Goal: Task Accomplishment & Management: Use online tool/utility

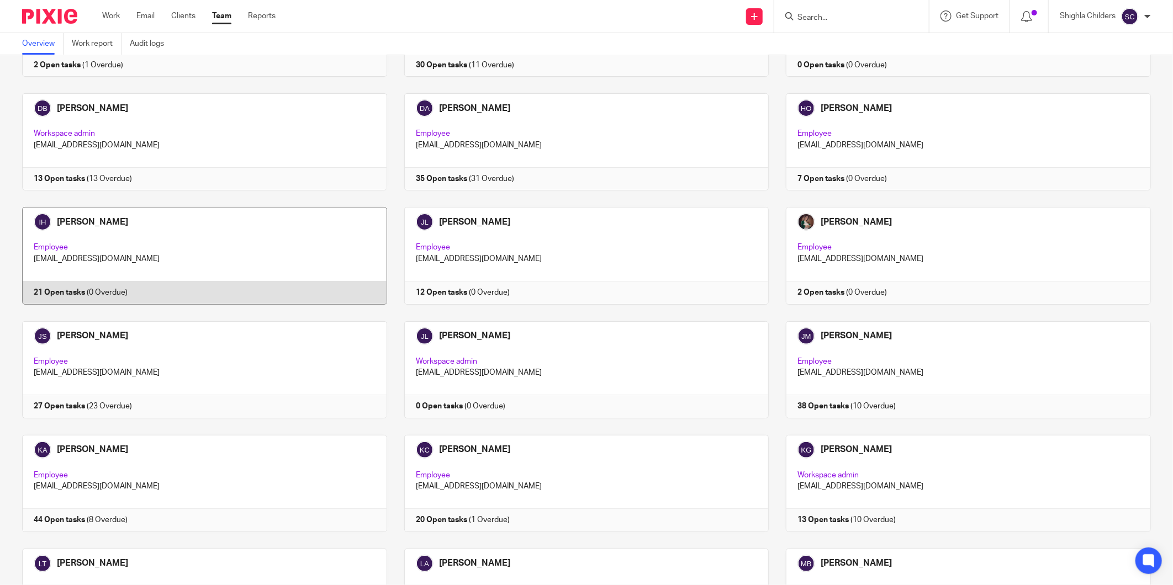
scroll to position [818, 0]
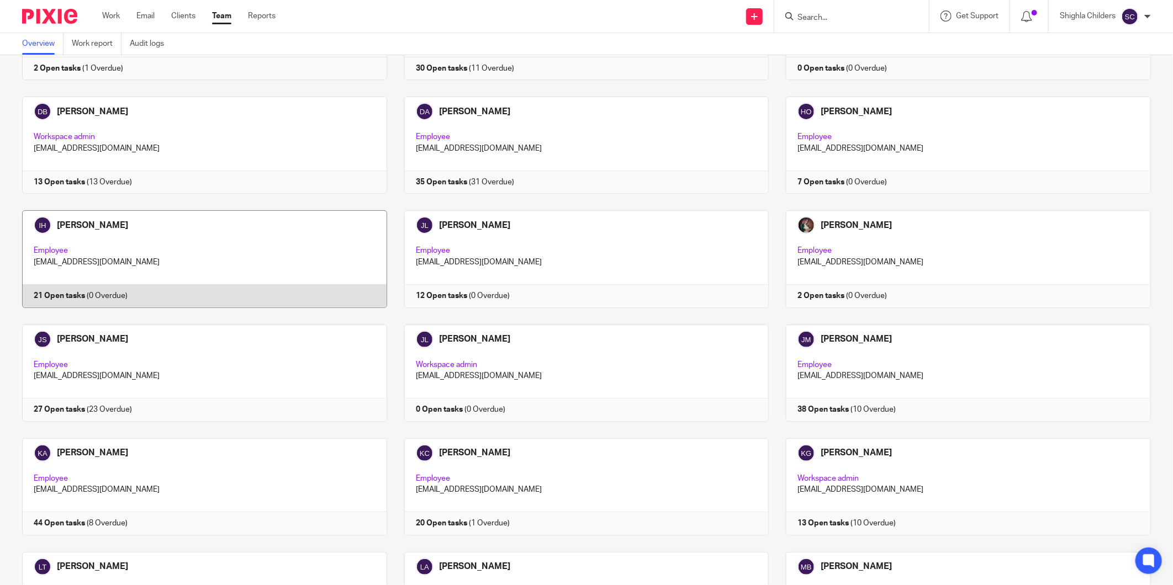
click at [204, 239] on link at bounding box center [196, 258] width 382 height 97
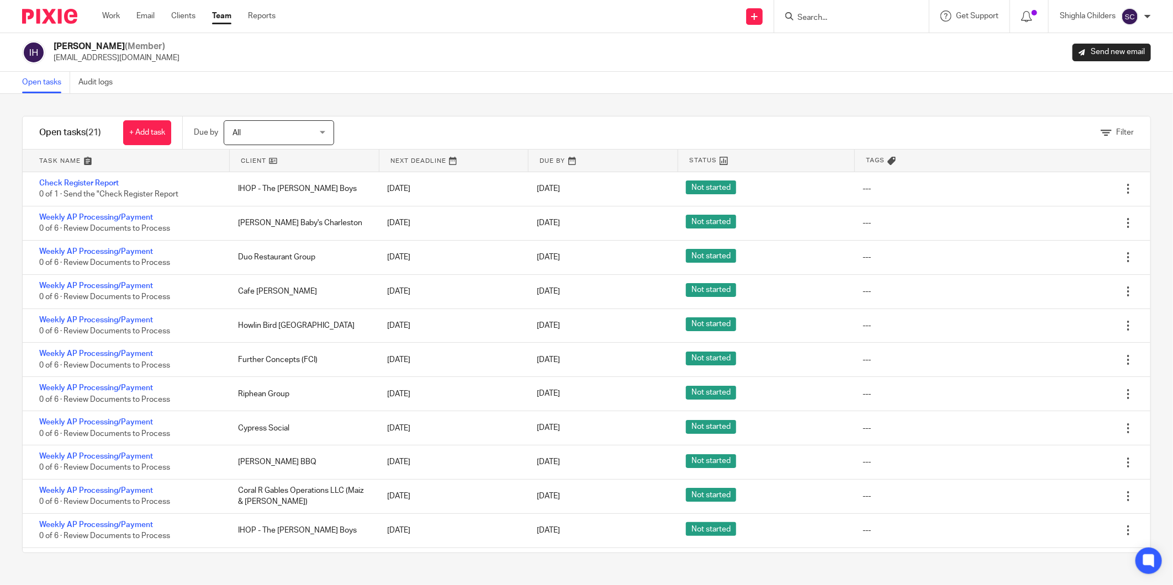
click at [340, 166] on link at bounding box center [304, 161] width 149 height 22
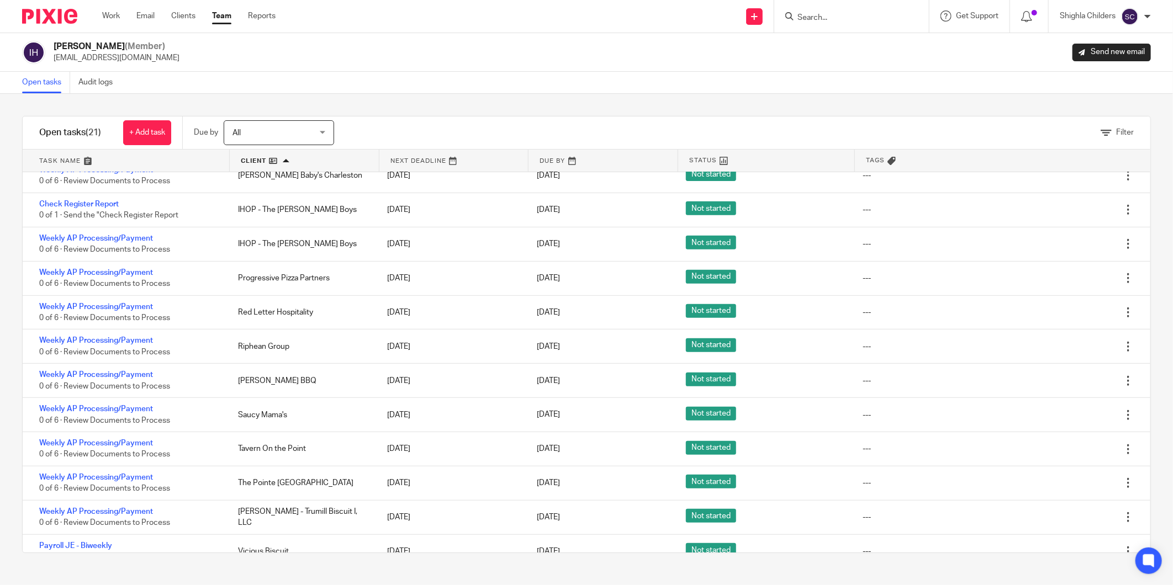
scroll to position [343, 0]
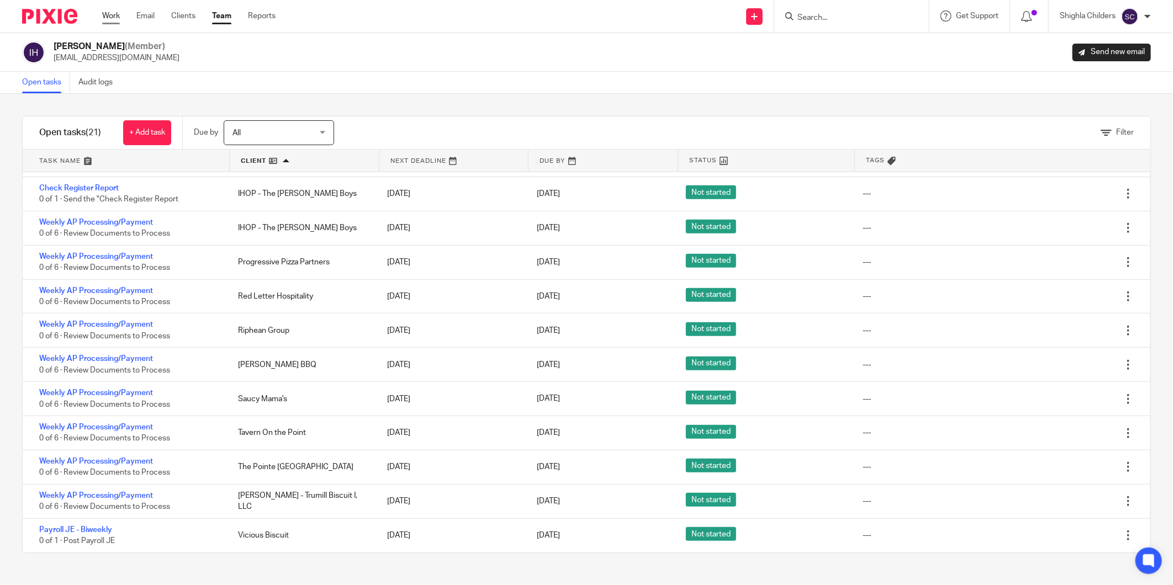
click at [112, 14] on link "Work" at bounding box center [111, 15] width 18 height 11
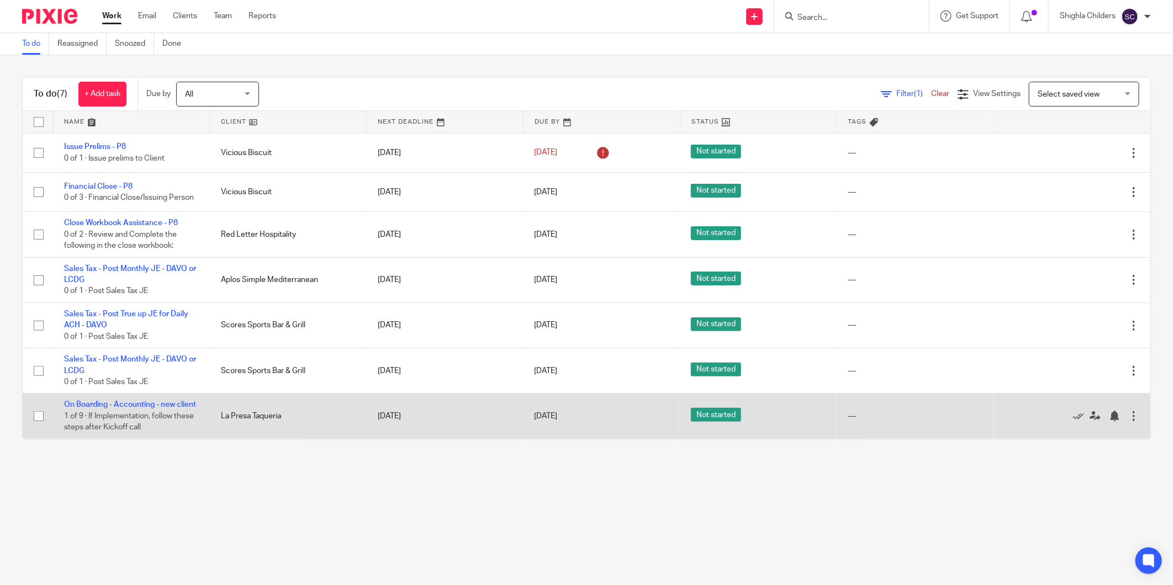
click at [123, 402] on td "On Boarding - Accounting - new client 1 of 9 · If Implementation, follow these …" at bounding box center [131, 416] width 157 height 45
click at [118, 411] on td "On Boarding - Accounting - new client 1 of 9 · If Implementation, follow these …" at bounding box center [131, 416] width 157 height 45
click at [120, 409] on link "On Boarding - Accounting - new client" at bounding box center [130, 405] width 132 height 8
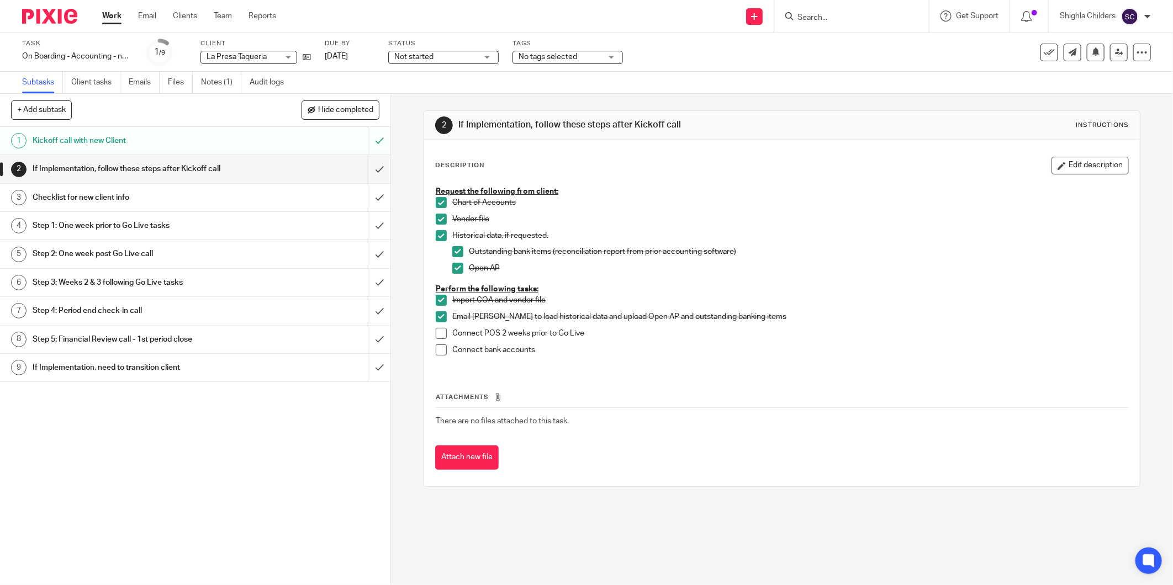
click at [267, 200] on div "Checklist for new client info" at bounding box center [195, 197] width 324 height 17
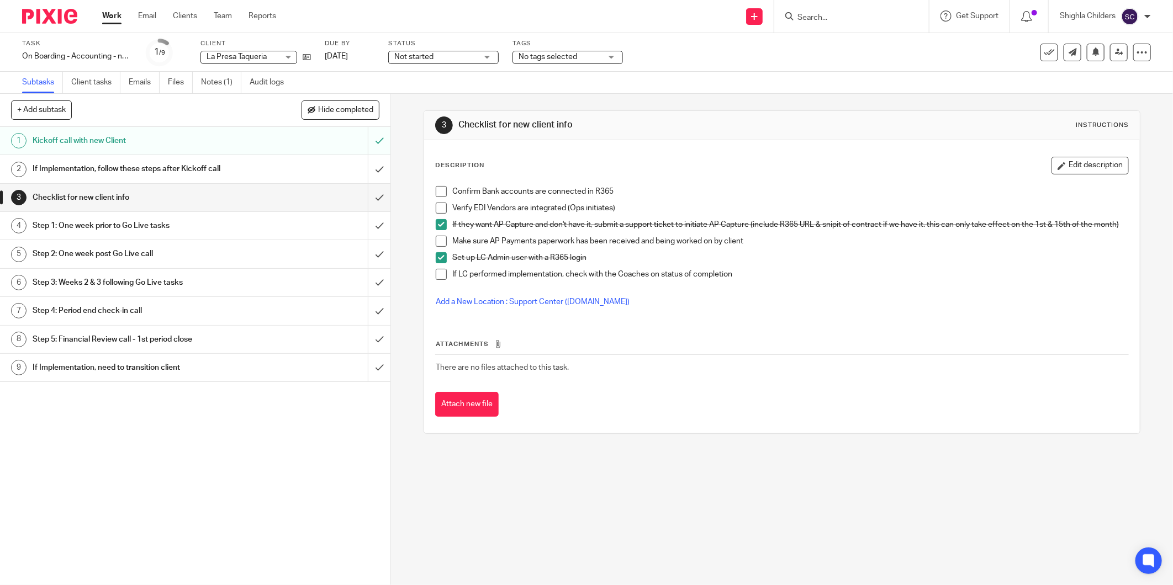
click at [483, 247] on p "Make sure AP Payments paperwork has been received and being worked on by client" at bounding box center [790, 241] width 676 height 11
click at [112, 19] on link "Work" at bounding box center [111, 15] width 19 height 11
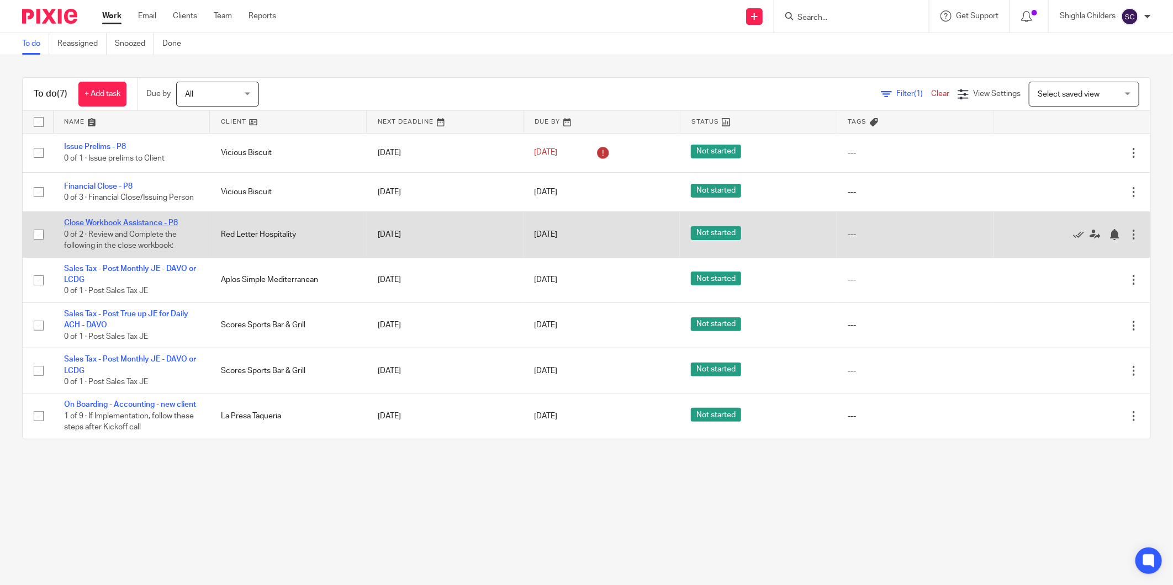
click at [110, 224] on link "Close Workbook Assistance - P8" at bounding box center [121, 223] width 114 height 8
